Goal: Find contact information: Find contact information

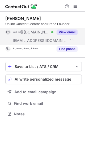
scroll to position [111, 85]
click at [64, 31] on button "View email" at bounding box center [66, 32] width 21 height 5
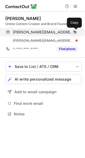
click at [76, 30] on span at bounding box center [74, 32] width 4 height 4
